Goal: Task Accomplishment & Management: Manage account settings

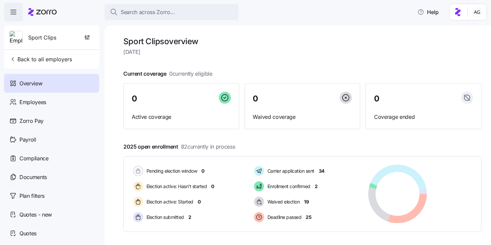
scroll to position [84, 0]
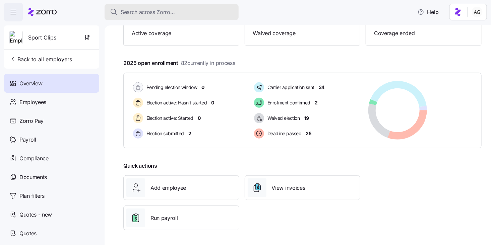
click at [175, 9] on div "Search across Zorro..." at bounding box center [171, 12] width 123 height 8
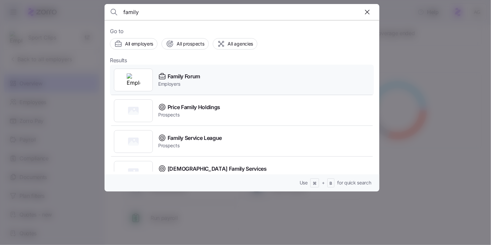
type input "family"
click at [193, 75] on span "Family Forum" at bounding box center [184, 76] width 33 height 8
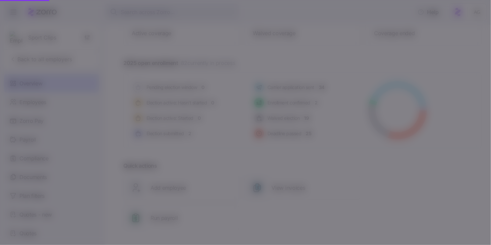
scroll to position [14, 0]
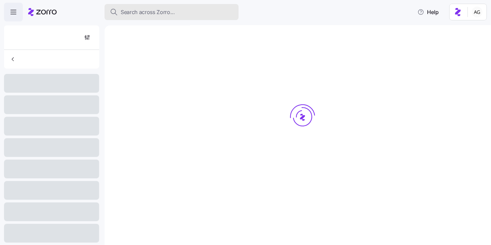
click at [130, 11] on span "Search across Zorro..." at bounding box center [148, 12] width 54 height 8
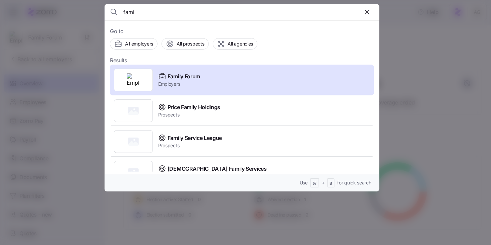
scroll to position [84, 0]
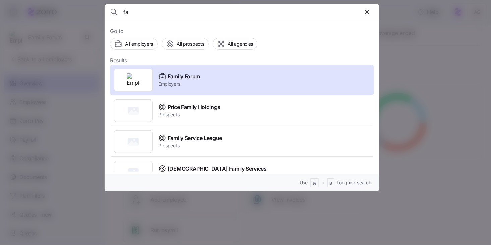
type input "f"
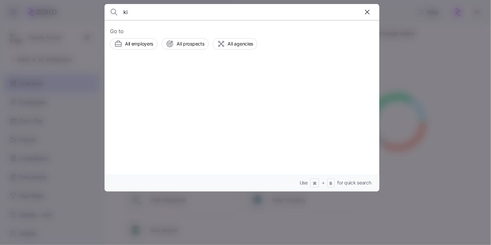
type input "k"
type input "w"
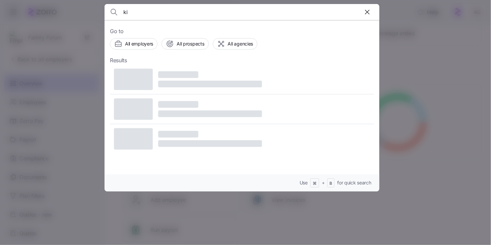
type input "k"
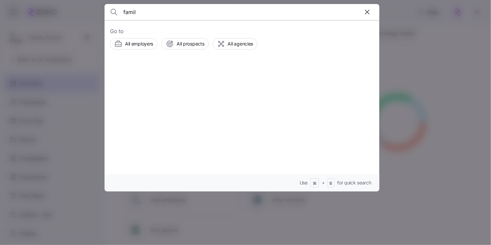
type input "family"
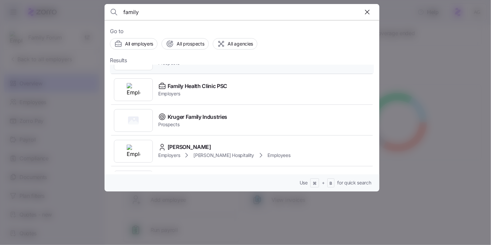
scroll to position [146, 0]
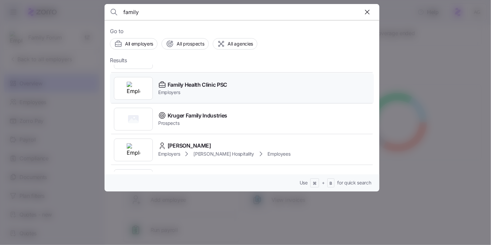
click at [205, 90] on span "Employers" at bounding box center [192, 92] width 69 height 7
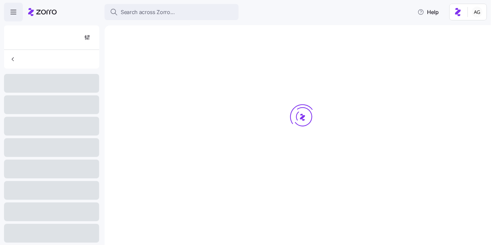
scroll to position [84, 0]
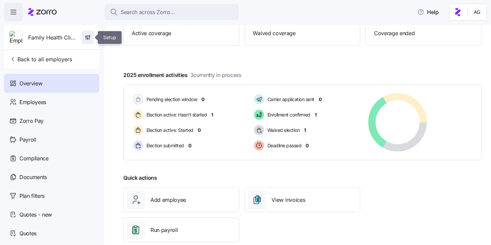
click at [90, 36] on icon "button" at bounding box center [87, 37] width 7 height 7
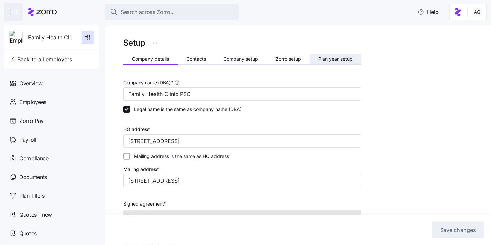
click at [329, 57] on span "Plan year setup" at bounding box center [336, 59] width 34 height 5
click at [331, 57] on span "Plan year setup" at bounding box center [336, 59] width 34 height 5
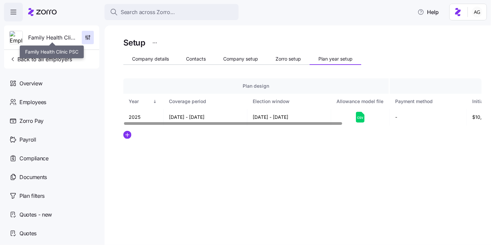
click at [67, 38] on span "Family Health Clinic PSC" at bounding box center [52, 38] width 48 height 8
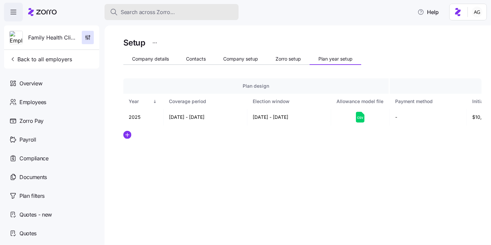
click at [152, 11] on span "Search across Zorro..." at bounding box center [148, 12] width 54 height 8
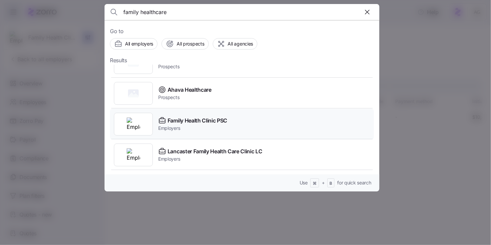
scroll to position [12, 0]
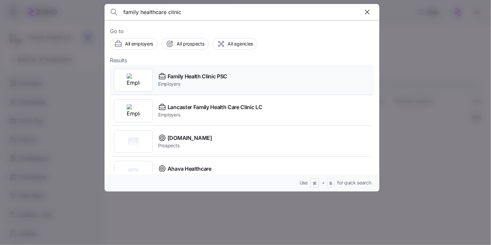
type input "family healthcare clinic"
click at [209, 76] on span "Family Health Clinic PSC" at bounding box center [198, 76] width 60 height 8
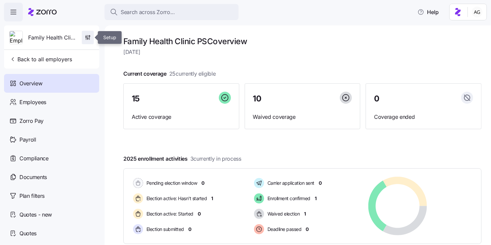
click at [91, 38] on span "button" at bounding box center [87, 37] width 11 height 13
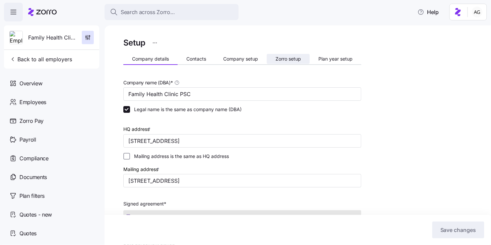
click at [298, 63] on button "Zorro setup" at bounding box center [288, 59] width 43 height 10
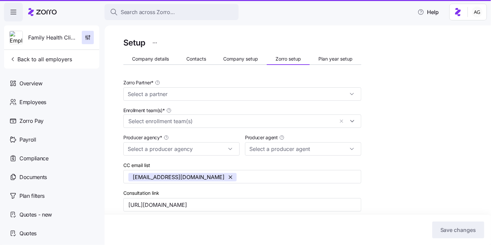
type input "[PERSON_NAME] ([PERSON_NAME][EMAIL_ADDRESS][DOMAIN_NAME])"
type input "Zorro"
type input "[PERSON_NAME] Benefit Group"
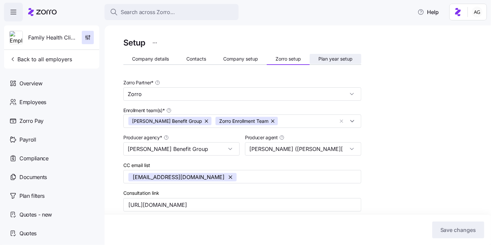
click at [329, 62] on button "Plan year setup" at bounding box center [336, 59] width 52 height 10
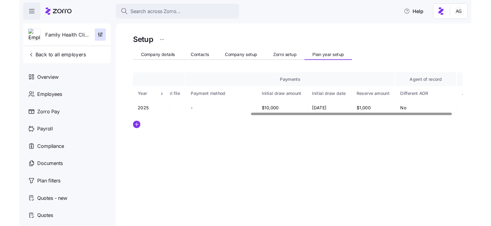
scroll to position [0, 229]
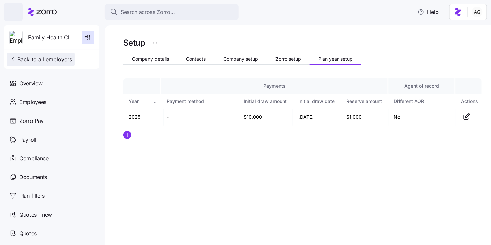
click at [48, 60] on span "Back to all employers" at bounding box center [40, 59] width 63 height 8
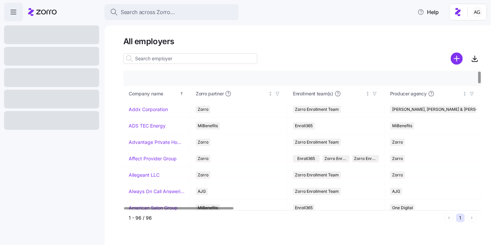
click at [159, 59] on input at bounding box center [190, 58] width 134 height 11
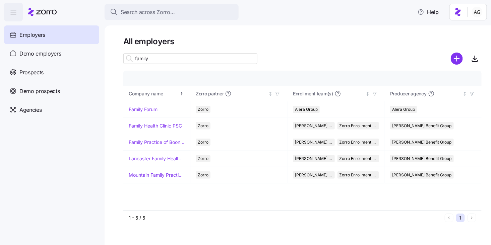
type input "family"
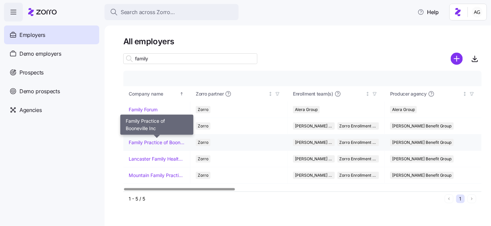
click at [148, 139] on link "Family Practice of Booneville Inc" at bounding box center [157, 142] width 56 height 7
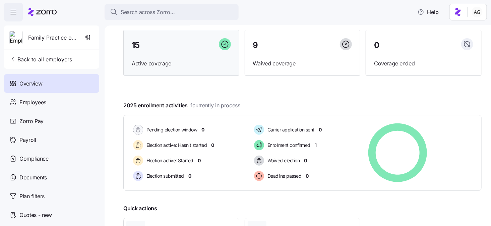
scroll to position [56, 0]
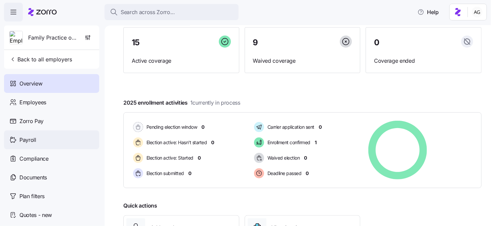
click at [66, 140] on div "Payroll" at bounding box center [51, 139] width 95 height 19
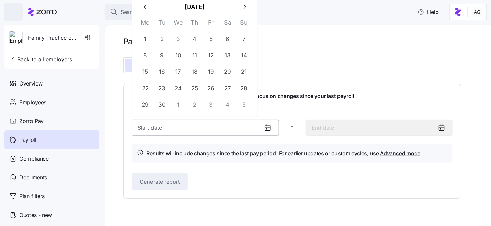
click at [167, 125] on input "Pay period (bi weekly) *" at bounding box center [205, 128] width 147 height 16
click at [147, 88] on button "22" at bounding box center [145, 88] width 16 height 16
type input "[DATE]"
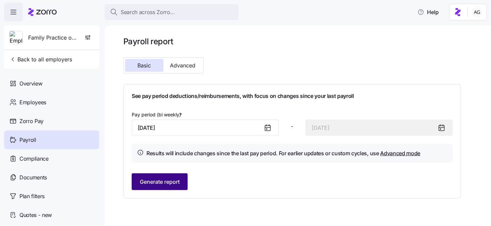
click at [171, 177] on button "Generate report" at bounding box center [160, 181] width 56 height 17
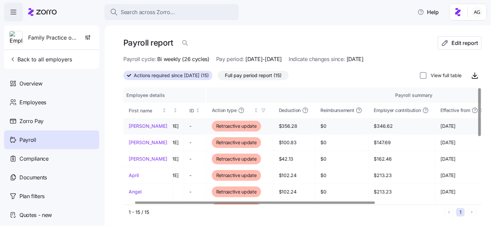
scroll to position [0, 38]
drag, startPoint x: 291, startPoint y: 127, endPoint x: 272, endPoint y: 126, distance: 18.4
click at [278, 126] on span "$356.28" at bounding box center [293, 126] width 31 height 7
click at [287, 125] on span "$356.28" at bounding box center [293, 126] width 31 height 7
drag, startPoint x: 288, startPoint y: 126, endPoint x: 274, endPoint y: 126, distance: 13.4
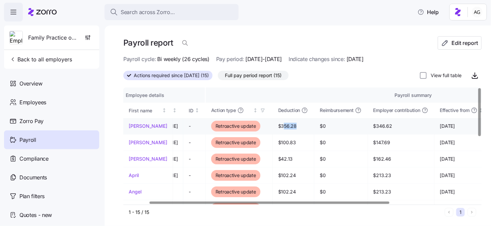
click at [278, 126] on span "$356.28" at bounding box center [293, 126] width 31 height 7
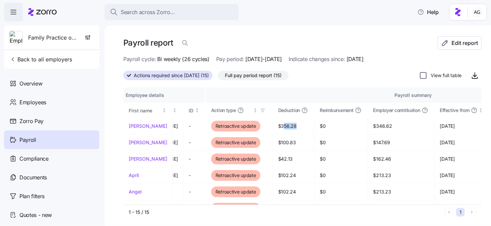
click at [424, 75] on input "View full table" at bounding box center [423, 75] width 7 height 7
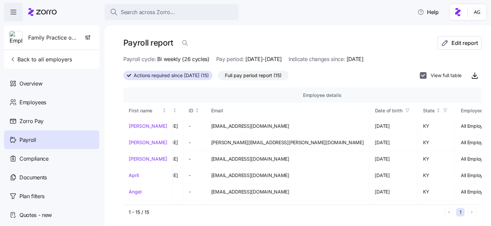
click at [424, 75] on input "View full table" at bounding box center [423, 75] width 7 height 7
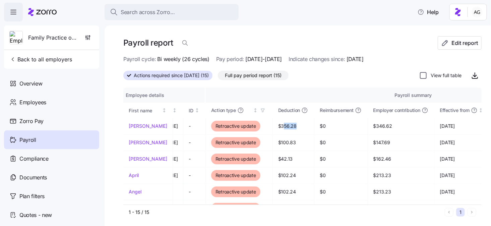
click at [424, 75] on input "View full table" at bounding box center [423, 75] width 7 height 7
checkbox input "true"
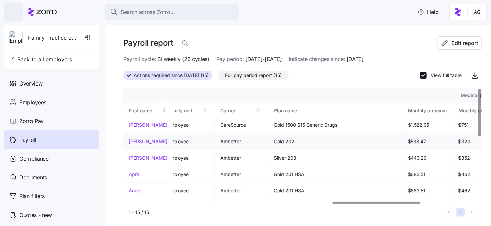
scroll to position [1, 853]
drag, startPoint x: 339, startPoint y: 125, endPoint x: 311, endPoint y: 123, distance: 27.9
click at [402, 123] on td "$1,522.95" at bounding box center [427, 125] width 51 height 16
drag, startPoint x: 383, startPoint y: 125, endPoint x: 357, endPoint y: 124, distance: 25.8
click at [357, 124] on tr "[PERSON_NAME] - [EMAIL_ADDRESS][DOMAIN_NAME] [DATE] KY All Employees - Retroact…" at bounding box center [38, 125] width 1534 height 16
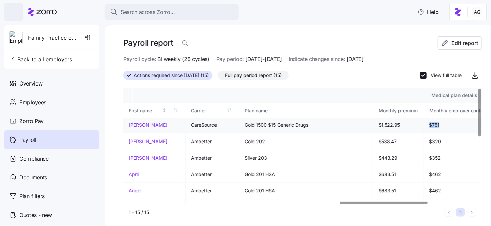
scroll to position [1, 882]
drag, startPoint x: 442, startPoint y: 126, endPoint x: 405, endPoint y: 126, distance: 36.5
click at [405, 126] on tr "[PERSON_NAME] - [EMAIL_ADDRESS][DOMAIN_NAME] [DATE] KY All Employees - Retroact…" at bounding box center [8, 125] width 1534 height 16
click at [428, 124] on span "$751" at bounding box center [462, 125] width 69 height 7
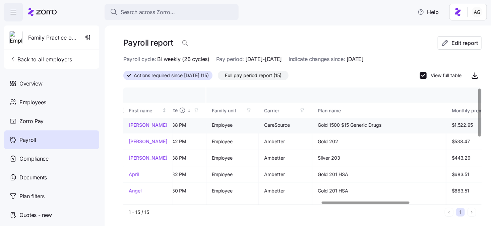
scroll to position [1, 807]
drag, startPoint x: 422, startPoint y: 124, endPoint x: 407, endPoint y: 124, distance: 15.4
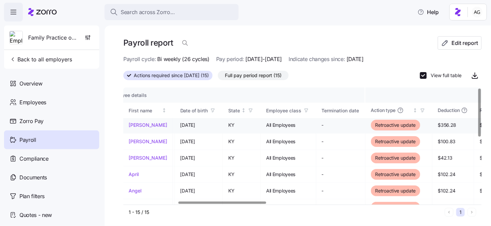
scroll to position [1, 213]
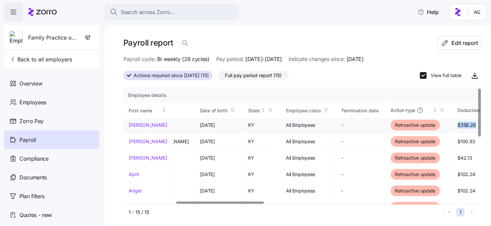
drag, startPoint x: 388, startPoint y: 124, endPoint x: 363, endPoint y: 124, distance: 24.1
click at [453, 124] on td "$356.28" at bounding box center [474, 125] width 42 height 16
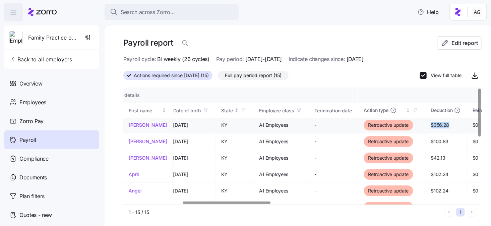
scroll to position [1, 240]
click at [431, 126] on span "$356.28" at bounding box center [446, 125] width 31 height 7
drag, startPoint x: 358, startPoint y: 126, endPoint x: 333, endPoint y: 125, distance: 24.8
click at [425, 125] on td "$356.28" at bounding box center [446, 125] width 42 height 16
click at [431, 123] on span "$356.28" at bounding box center [446, 125] width 31 height 7
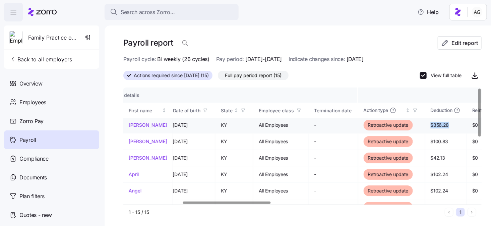
drag, startPoint x: 357, startPoint y: 124, endPoint x: 337, endPoint y: 124, distance: 19.8
click at [425, 124] on td "$356.28" at bounding box center [446, 125] width 42 height 16
drag, startPoint x: 454, startPoint y: 126, endPoint x: 432, endPoint y: 126, distance: 21.5
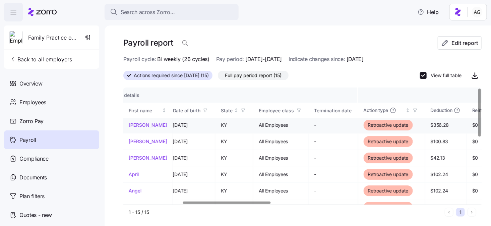
drag, startPoint x: 454, startPoint y: 125, endPoint x: 432, endPoint y: 124, distance: 21.8
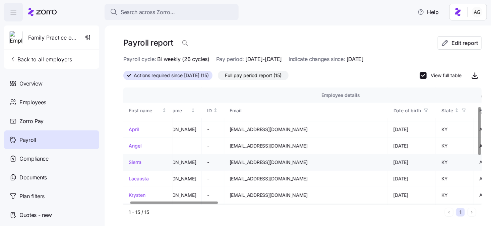
scroll to position [46, 0]
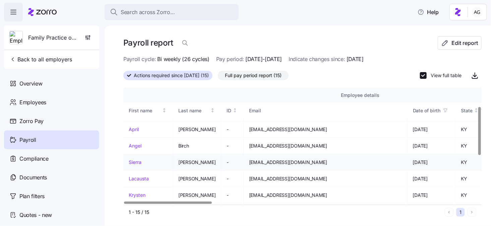
click at [136, 161] on link "Sierra" at bounding box center [148, 162] width 39 height 7
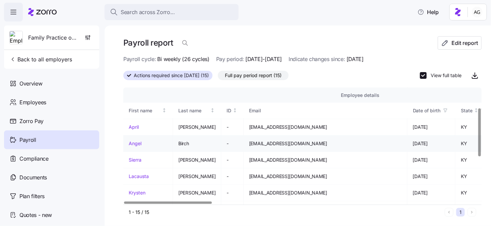
scroll to position [49, 0]
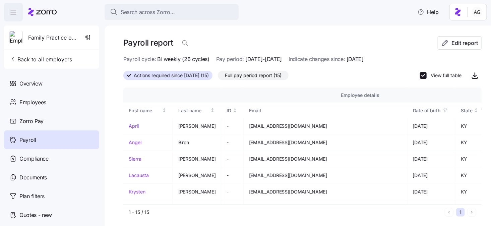
click at [51, 139] on div "Payroll" at bounding box center [51, 139] width 95 height 19
click at [139, 160] on link "Sierra" at bounding box center [148, 159] width 39 height 7
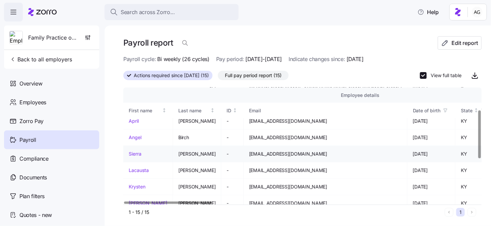
scroll to position [55, 0]
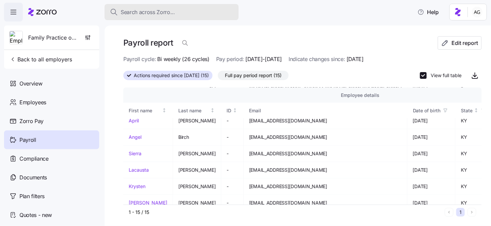
click at [146, 11] on span "Search across Zorro..." at bounding box center [148, 12] width 54 height 8
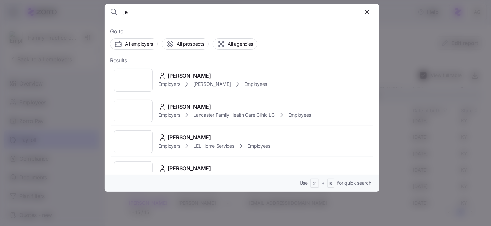
type input "j"
type input "[PERSON_NAME]"
click at [173, 105] on span "[PERSON_NAME]" at bounding box center [190, 107] width 44 height 8
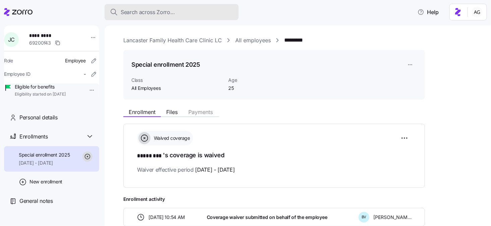
click at [159, 11] on span "Search across Zorro..." at bounding box center [148, 12] width 54 height 8
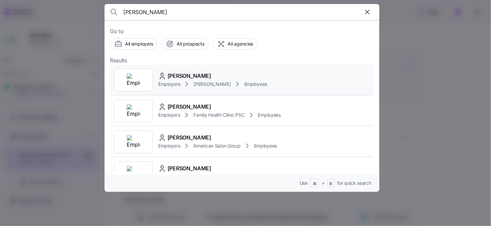
type input "[PERSON_NAME]"
click at [174, 75] on span "[PERSON_NAME]" at bounding box center [190, 76] width 44 height 8
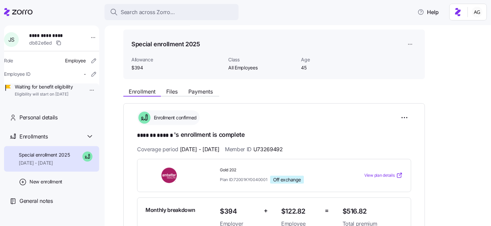
scroll to position [21, 0]
click at [198, 93] on span "Payments" at bounding box center [200, 91] width 24 height 5
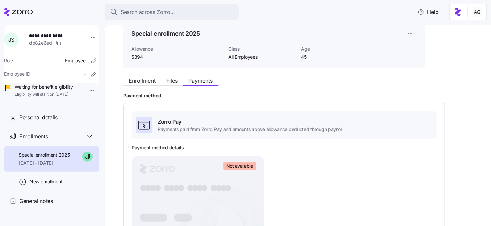
scroll to position [26, 0]
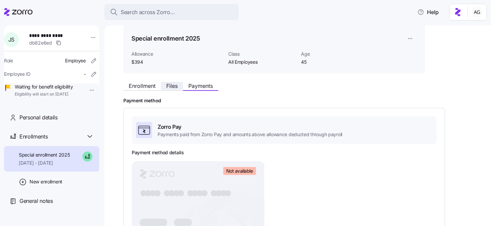
click at [172, 86] on span "Files" at bounding box center [171, 85] width 11 height 5
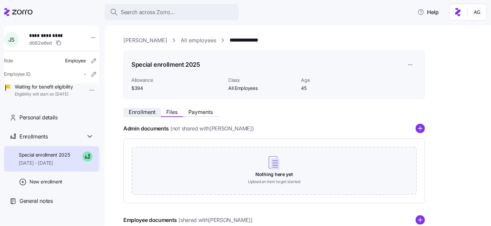
click at [145, 113] on span "Enrollment" at bounding box center [142, 111] width 27 height 5
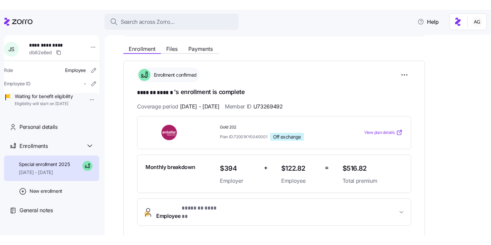
scroll to position [72, 0]
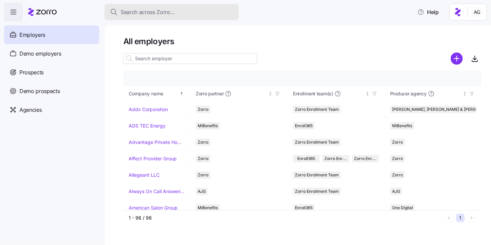
click at [188, 11] on div "Search across Zorro..." at bounding box center [171, 12] width 123 height 8
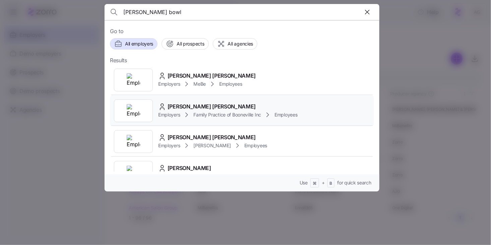
type input "kimberly bowl"
click at [200, 115] on span "Family Practice of Booneville Inc" at bounding box center [227, 115] width 68 height 7
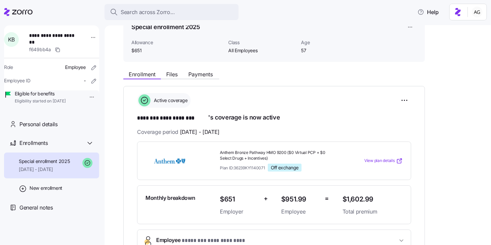
scroll to position [24, 0]
